Goal: Information Seeking & Learning: Check status

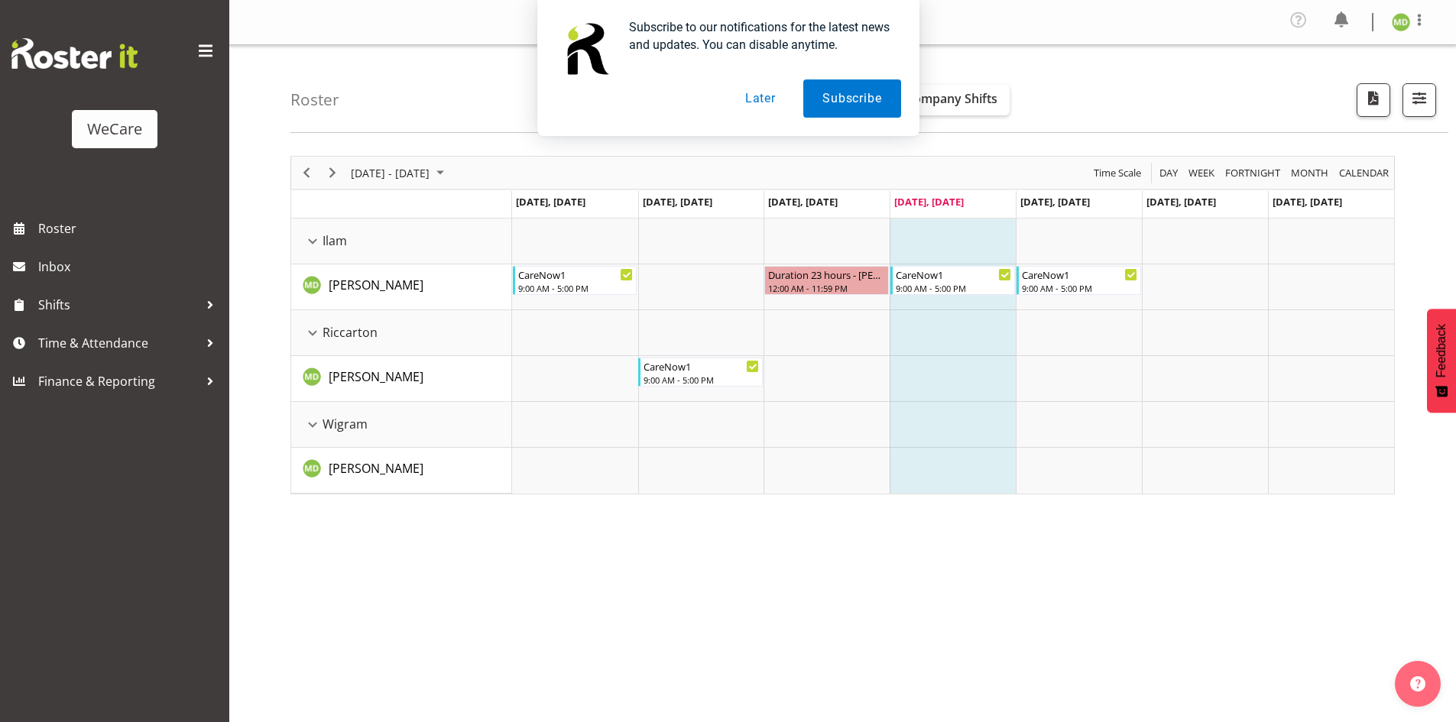
drag, startPoint x: 743, startPoint y: 108, endPoint x: 790, endPoint y: 110, distance: 47.4
click at [744, 108] on button "Later" at bounding box center [760, 98] width 69 height 38
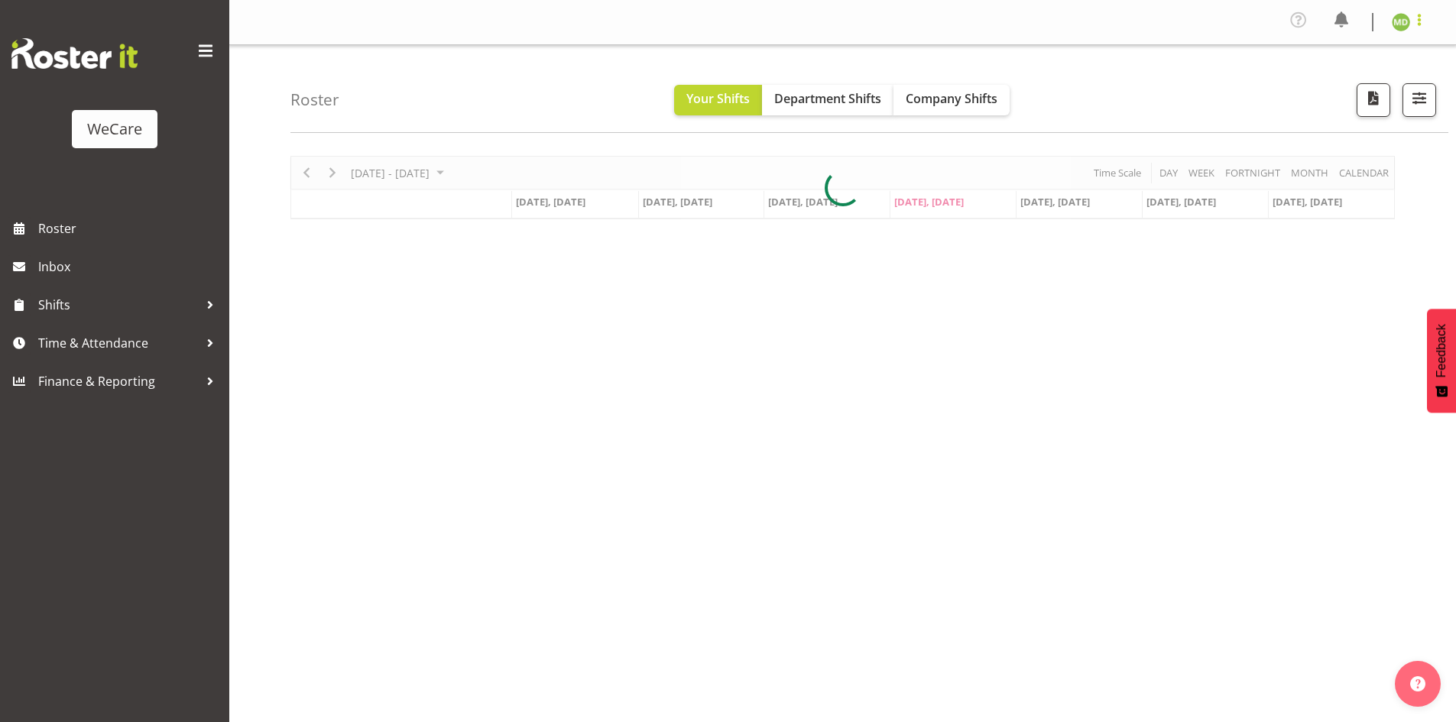
click at [1414, 18] on span at bounding box center [1419, 20] width 18 height 18
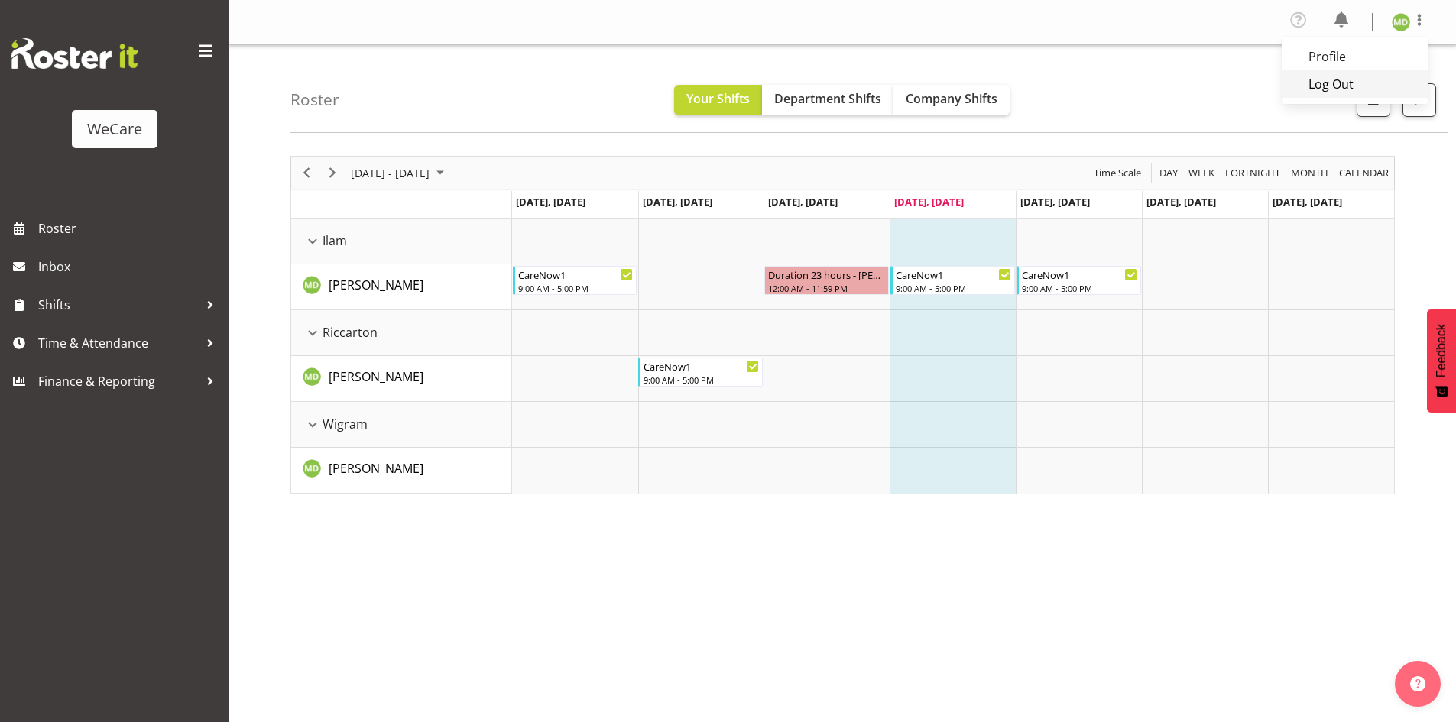
click at [1362, 72] on link "Log Out" at bounding box center [1354, 84] width 147 height 28
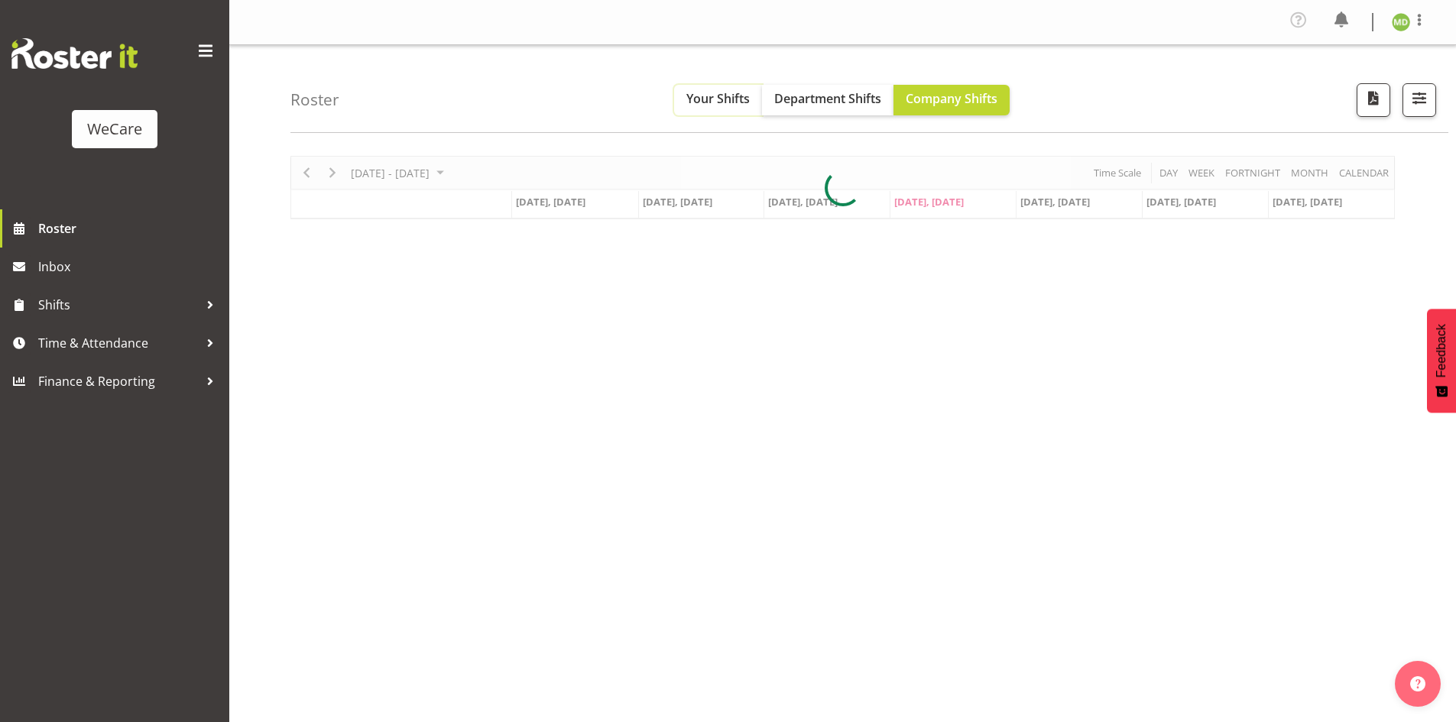
click at [725, 102] on span "Your Shifts" at bounding box center [717, 98] width 63 height 17
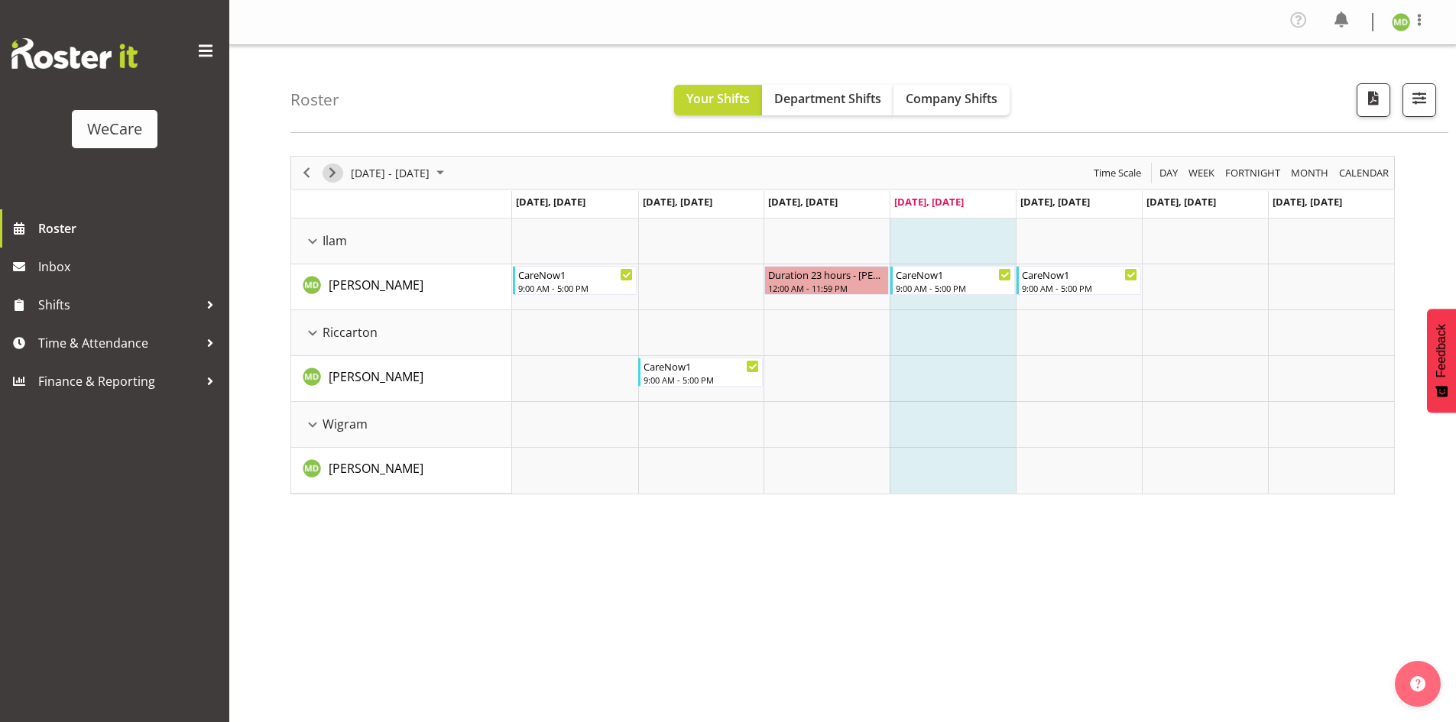
click at [329, 171] on span "Next" at bounding box center [332, 173] width 18 height 19
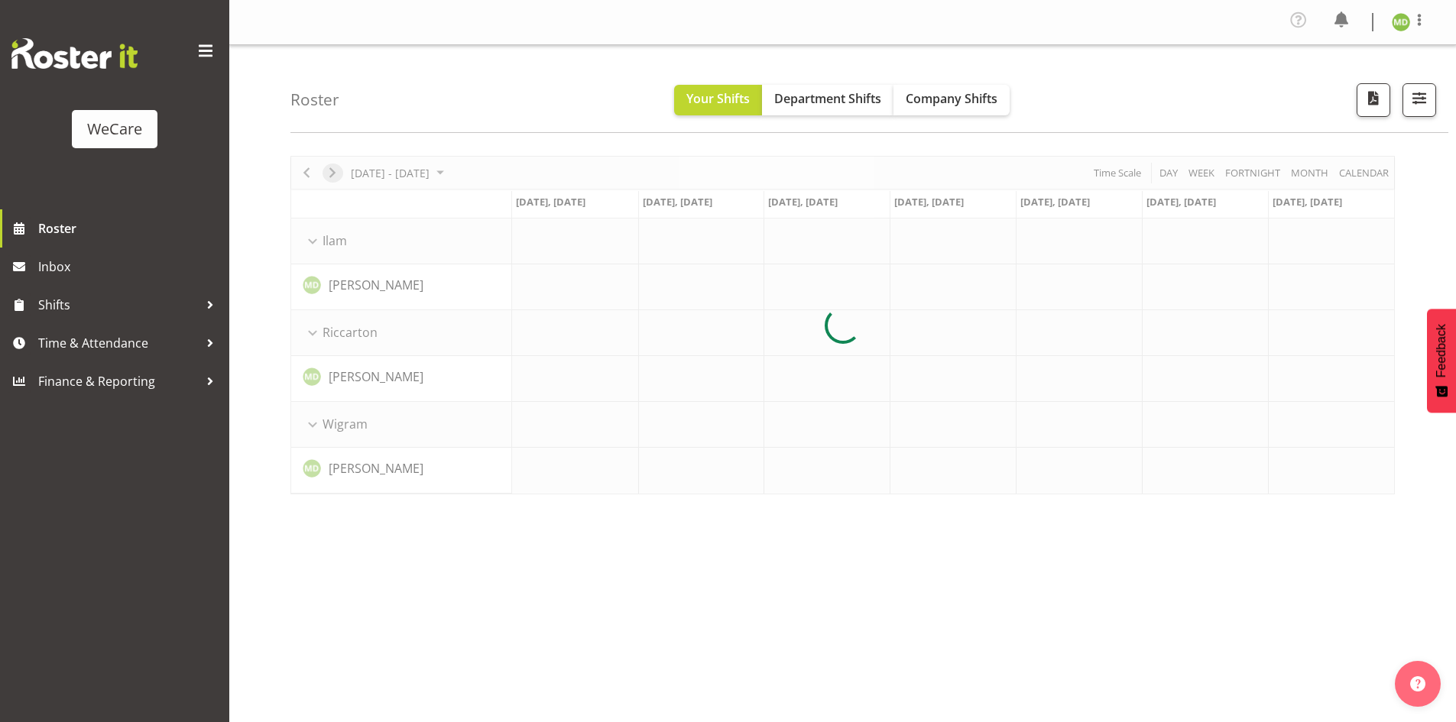
click at [329, 171] on div at bounding box center [842, 325] width 1104 height 339
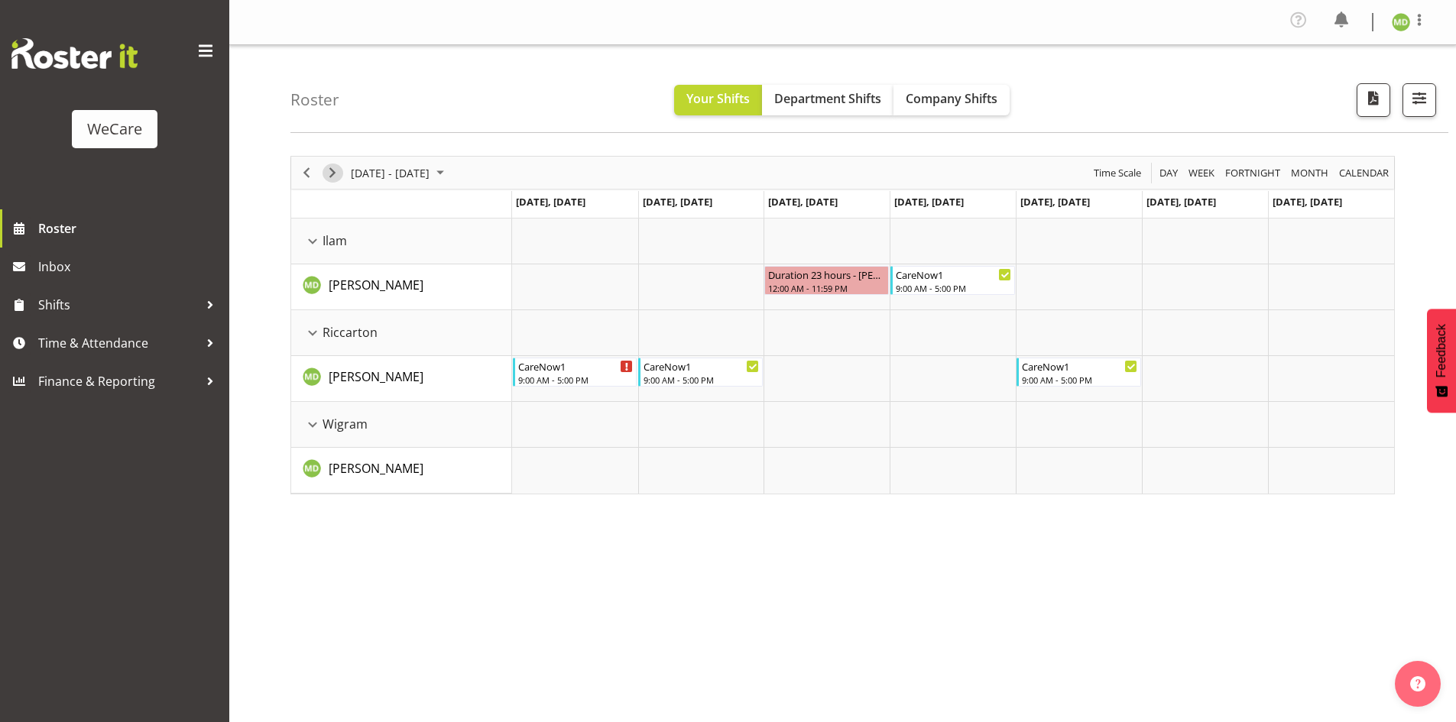
click at [327, 175] on span "Next" at bounding box center [332, 173] width 18 height 19
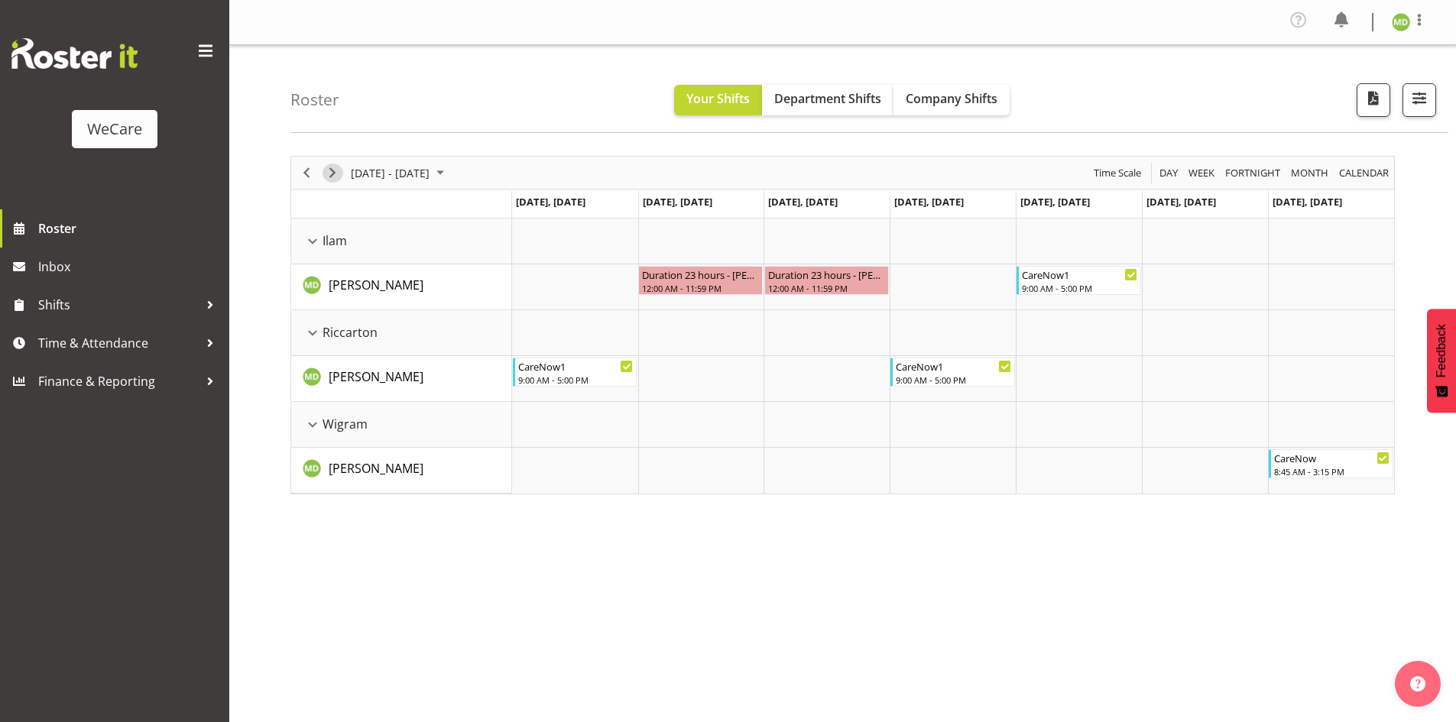
scroll to position [34, 0]
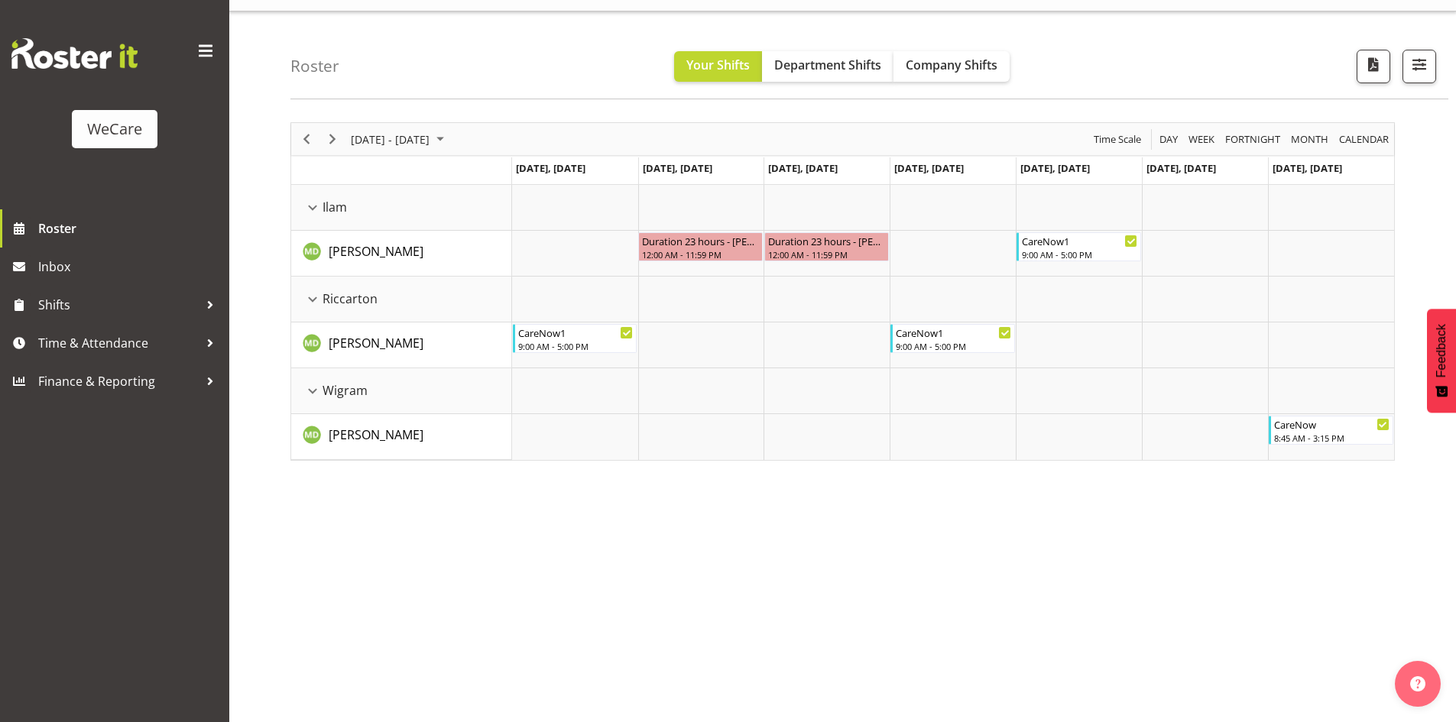
click at [319, 150] on div "Timeline Week of September 11, 2025" at bounding box center [306, 139] width 26 height 32
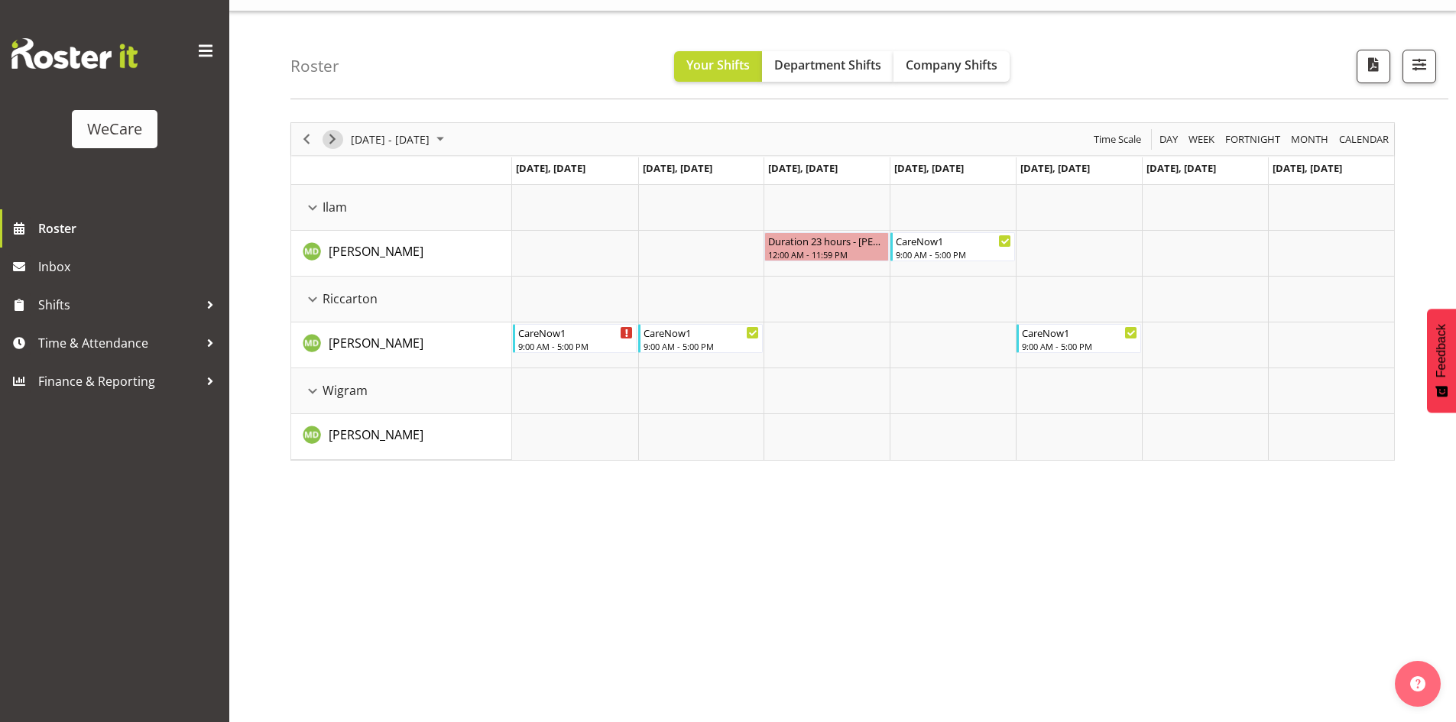
click at [333, 147] on span "Next" at bounding box center [332, 139] width 18 height 19
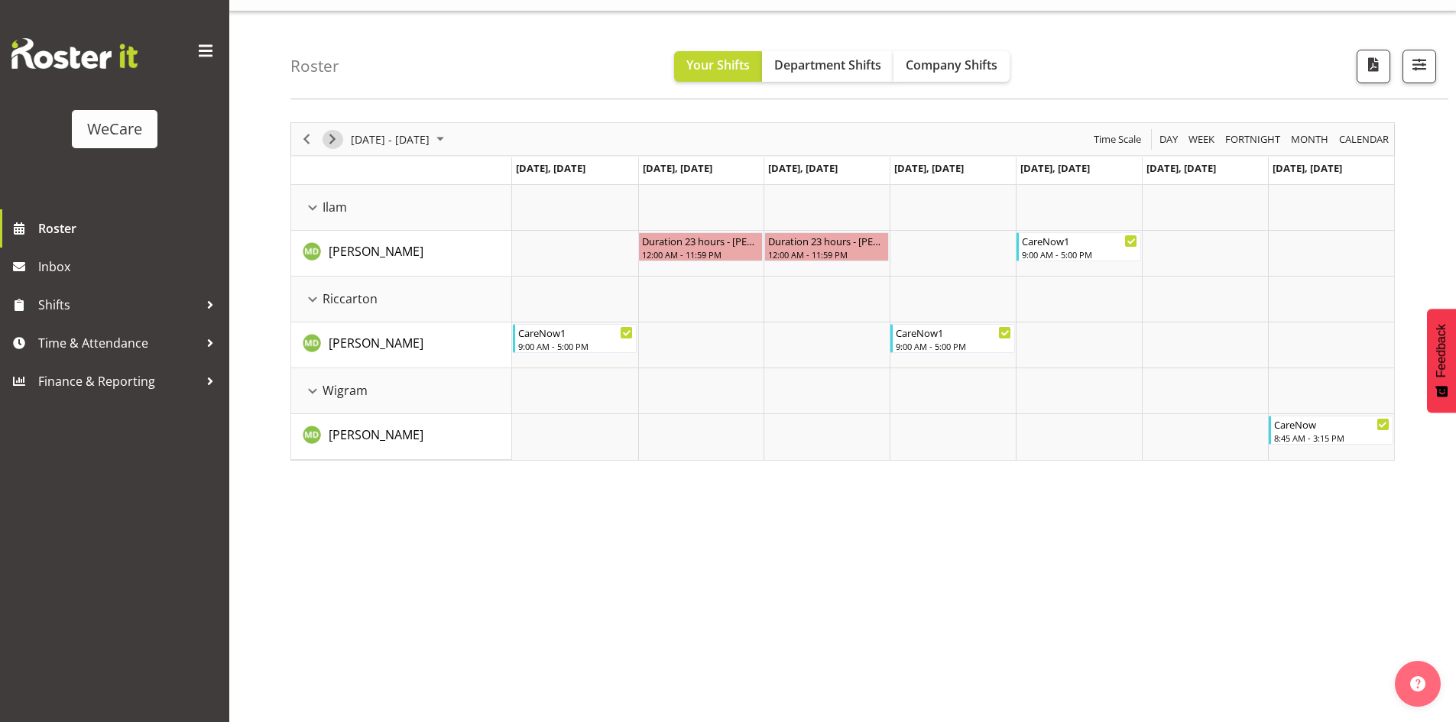
click at [331, 141] on span "Next" at bounding box center [332, 139] width 18 height 19
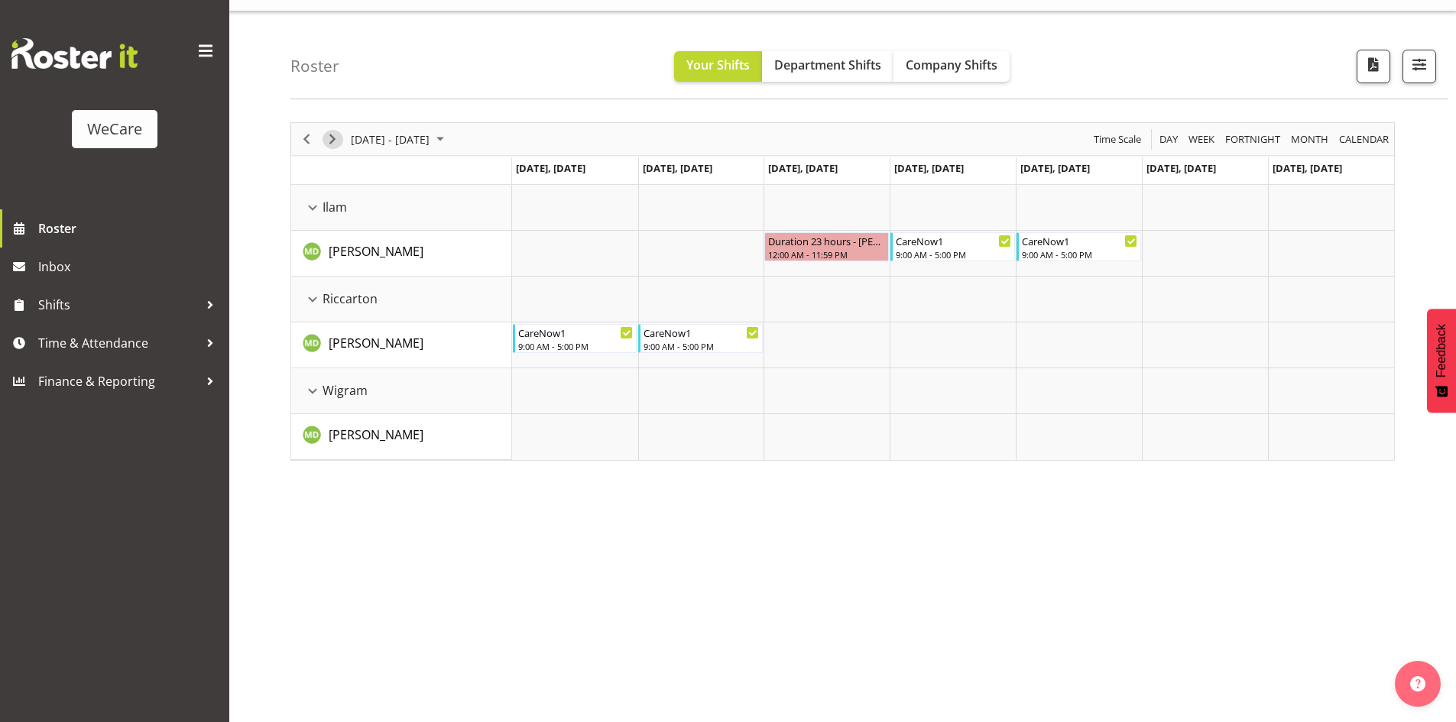
click at [331, 141] on span "Next" at bounding box center [332, 139] width 18 height 19
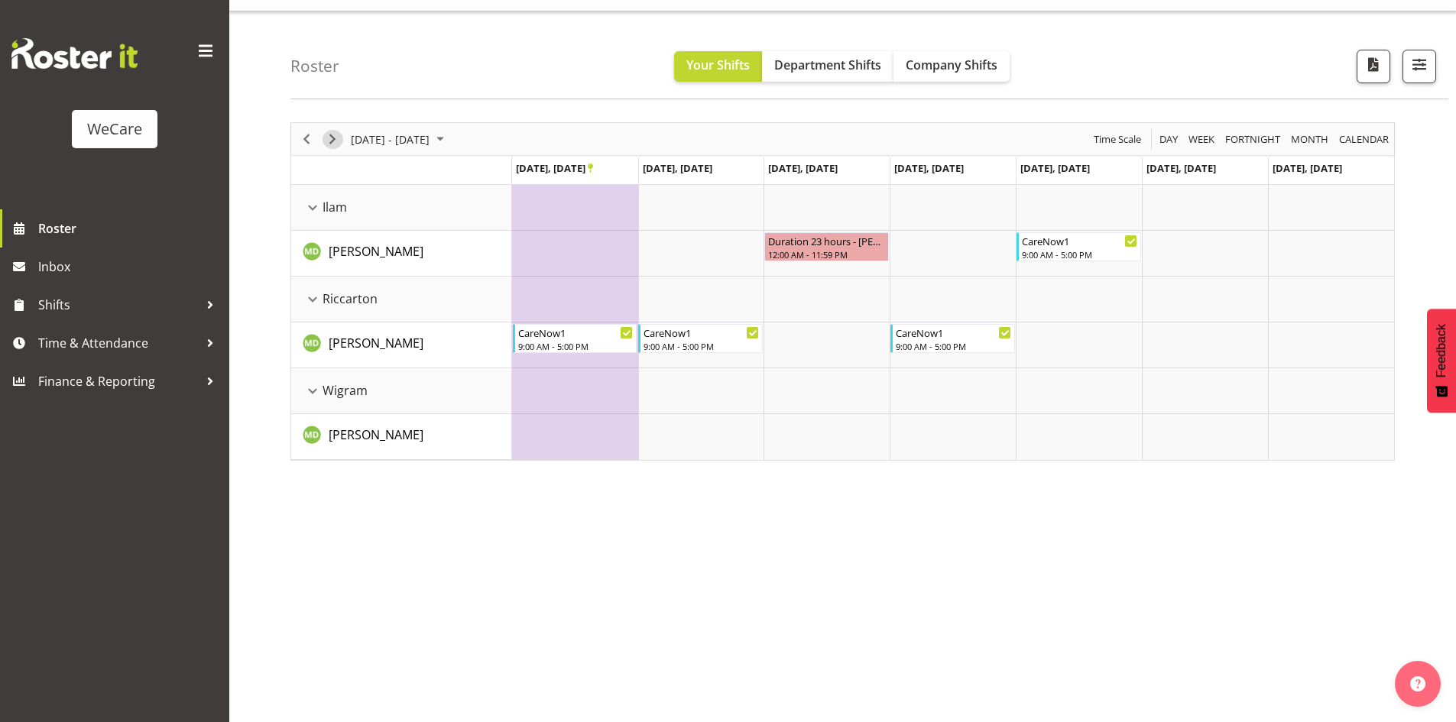
click at [330, 141] on span "Next" at bounding box center [332, 139] width 18 height 19
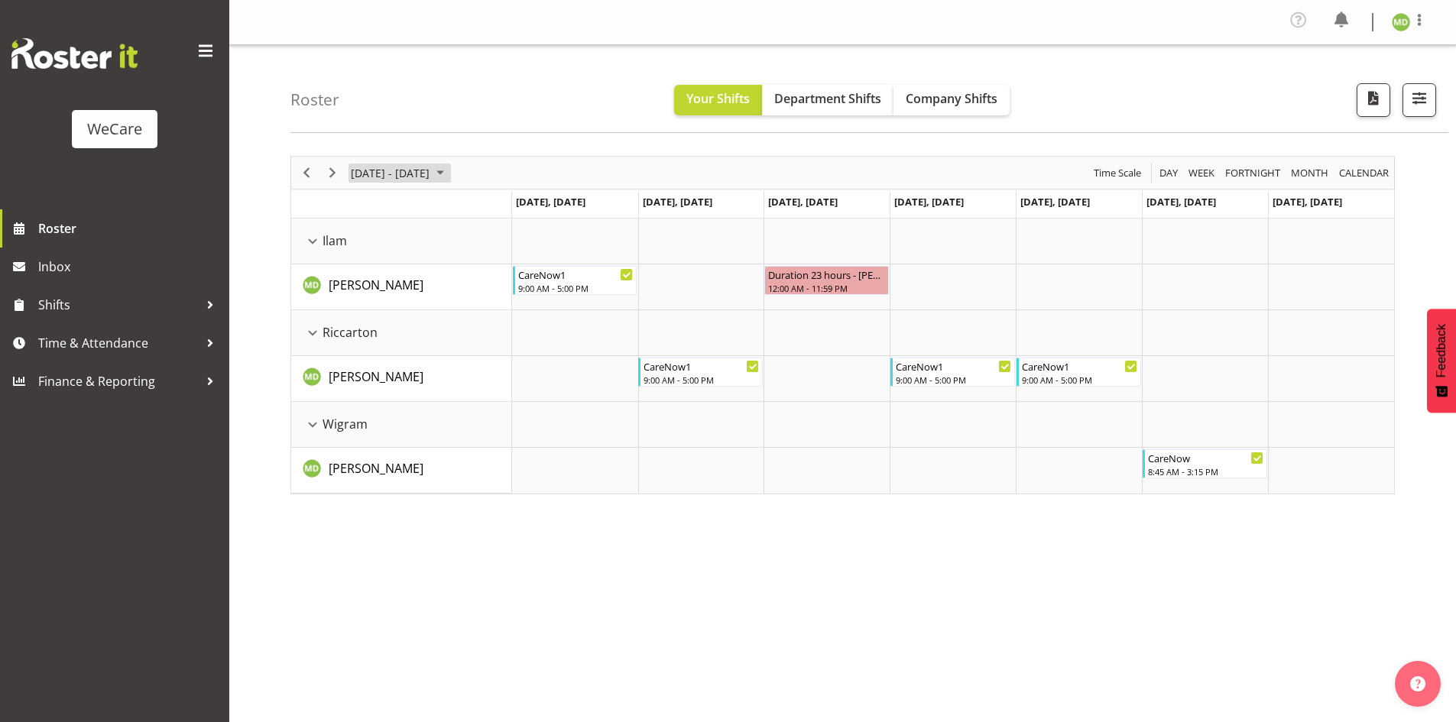
click at [359, 175] on span "[DATE] - [DATE]" at bounding box center [390, 173] width 82 height 19
click at [499, 410] on div "[DATE]" at bounding box center [439, 402] width 186 height 29
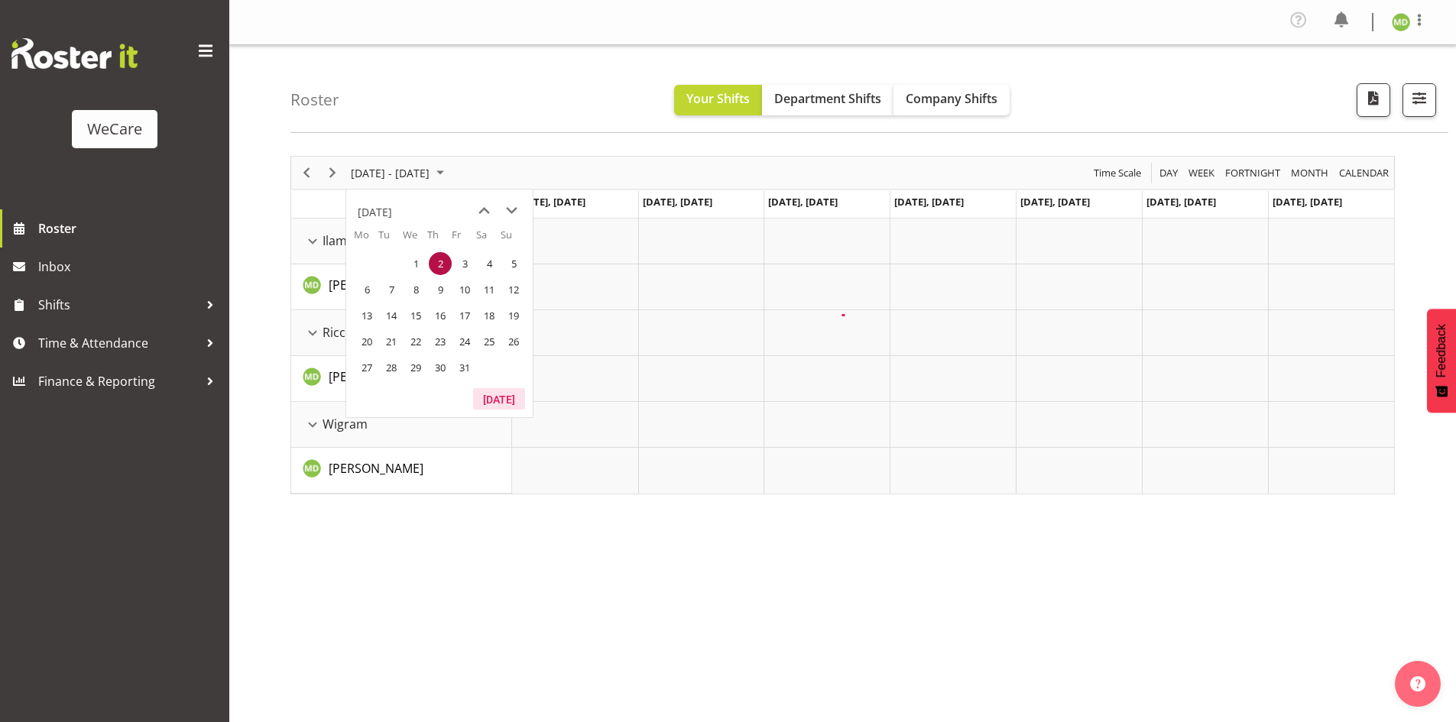
click at [497, 401] on button "[DATE]" at bounding box center [499, 398] width 52 height 21
